Goal: Task Accomplishment & Management: Complete application form

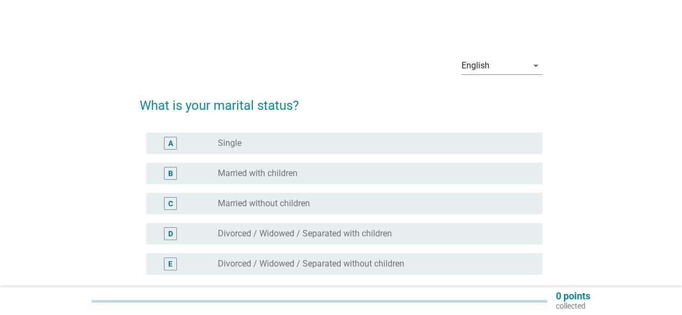
click at [331, 144] on div "radio_button_unchecked Single" at bounding box center [371, 143] width 307 height 11
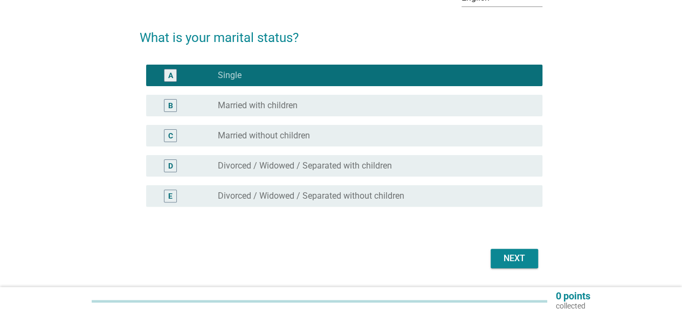
scroll to position [100, 0]
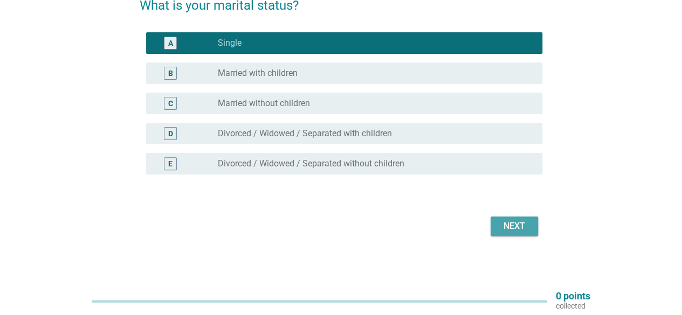
click at [525, 223] on div "Next" at bounding box center [514, 226] width 30 height 13
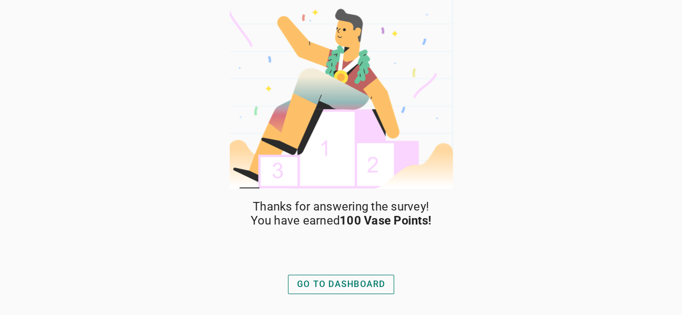
click at [369, 276] on button "GO TO DASHBOARD" at bounding box center [341, 284] width 107 height 19
click at [345, 281] on div "GO TO DASHBOARD" at bounding box center [341, 284] width 88 height 13
